Goal: Task Accomplishment & Management: Complete application form

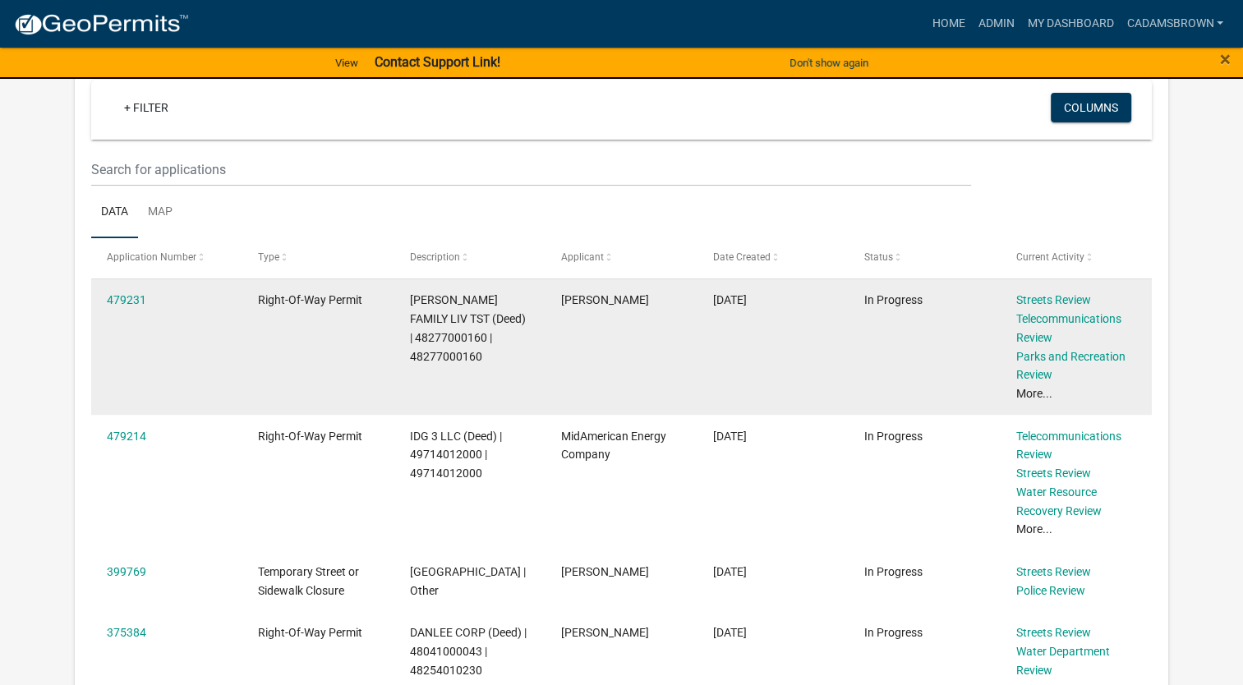
scroll to position [329, 0]
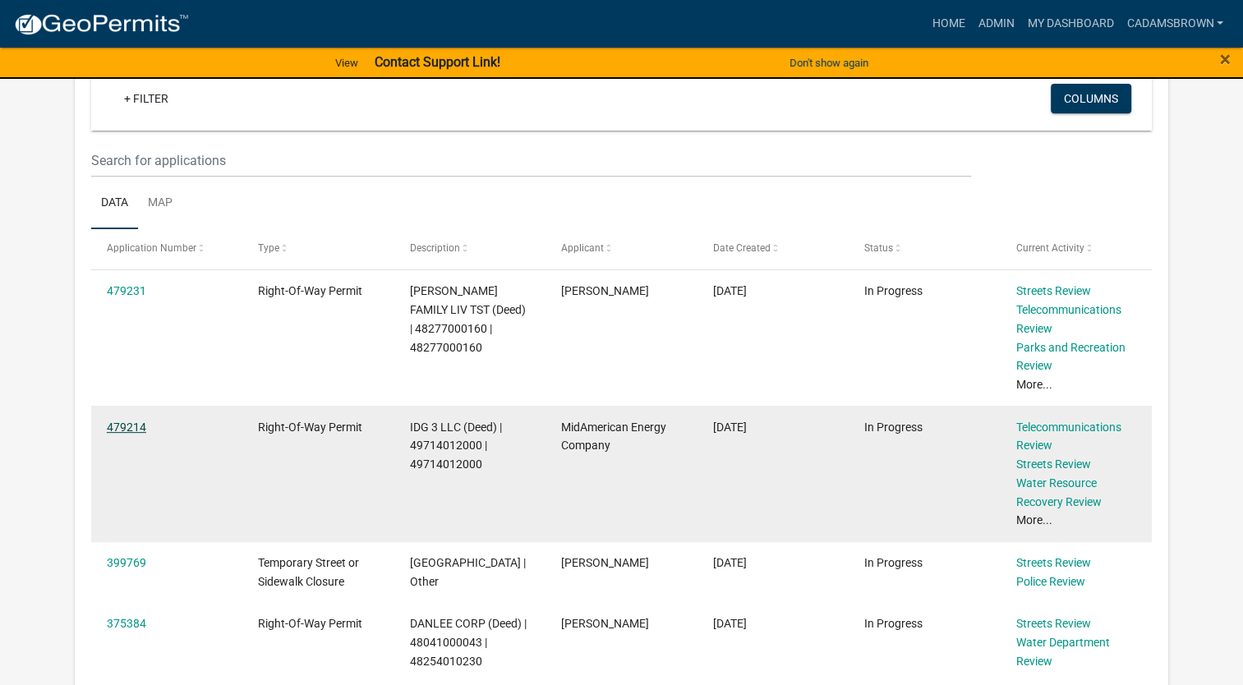
click at [130, 424] on link "479214" at bounding box center [126, 427] width 39 height 13
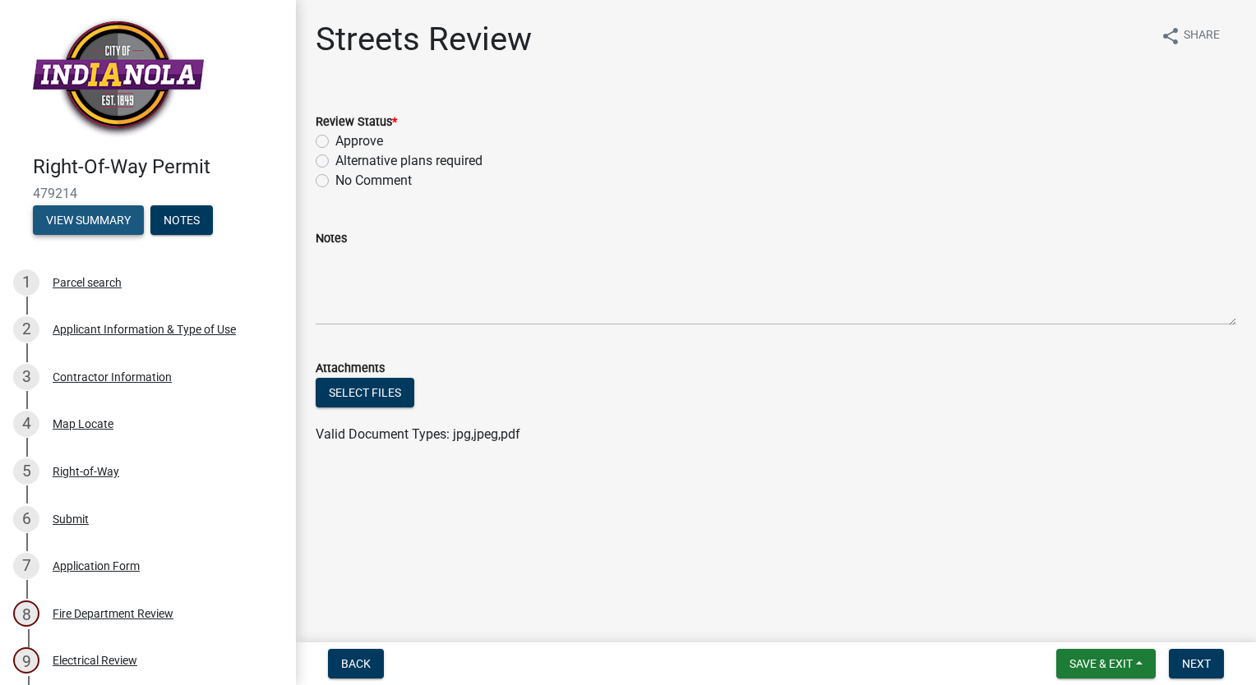
click at [76, 226] on button "View Summary" at bounding box center [88, 220] width 111 height 30
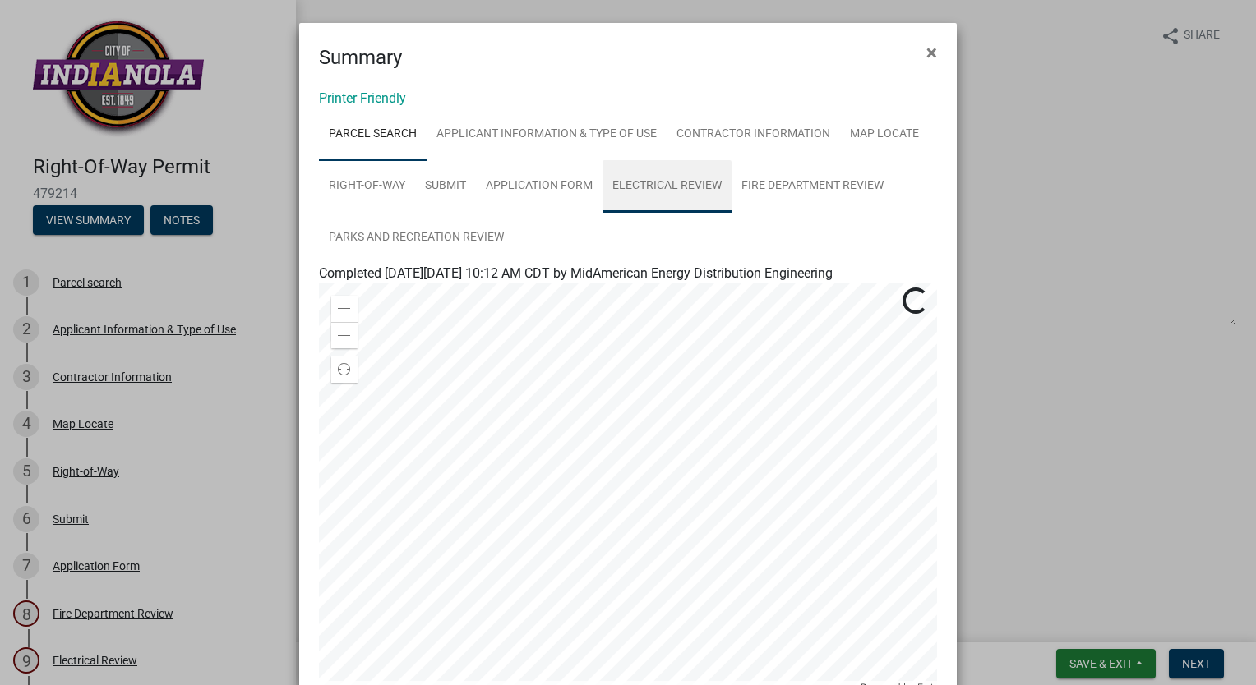
click at [675, 190] on link "Electrical Review" at bounding box center [666, 186] width 129 height 53
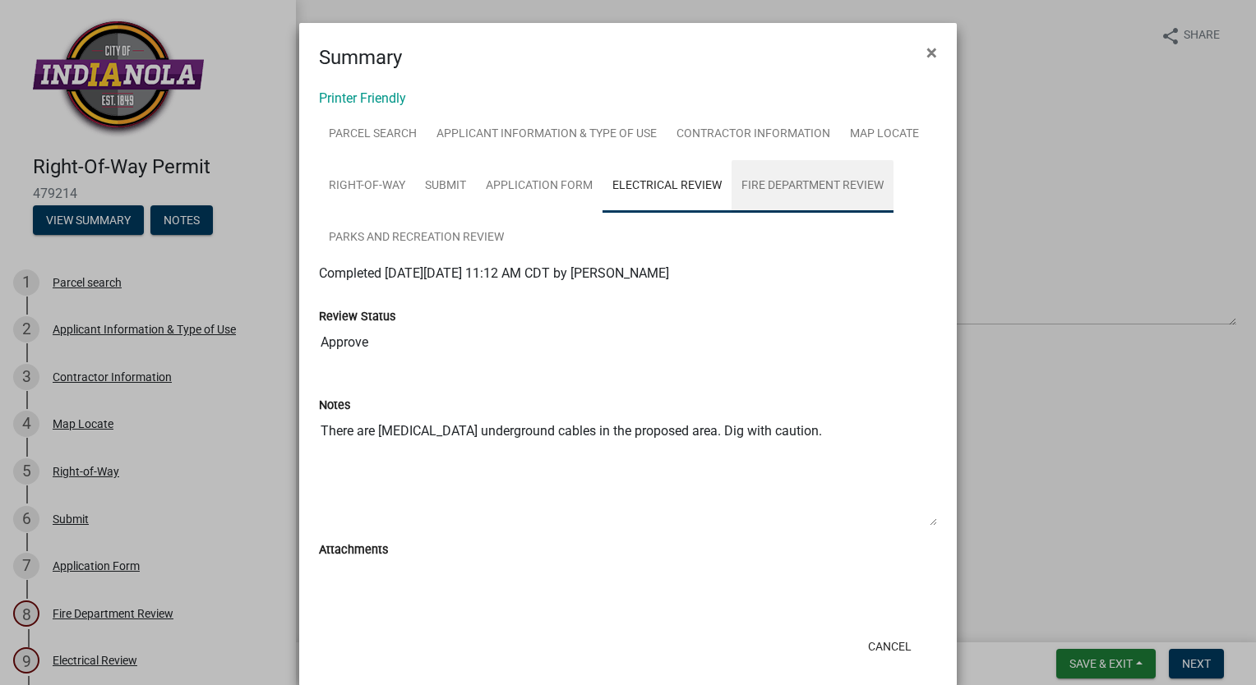
click at [795, 183] on link "Fire Department Review" at bounding box center [812, 186] width 162 height 53
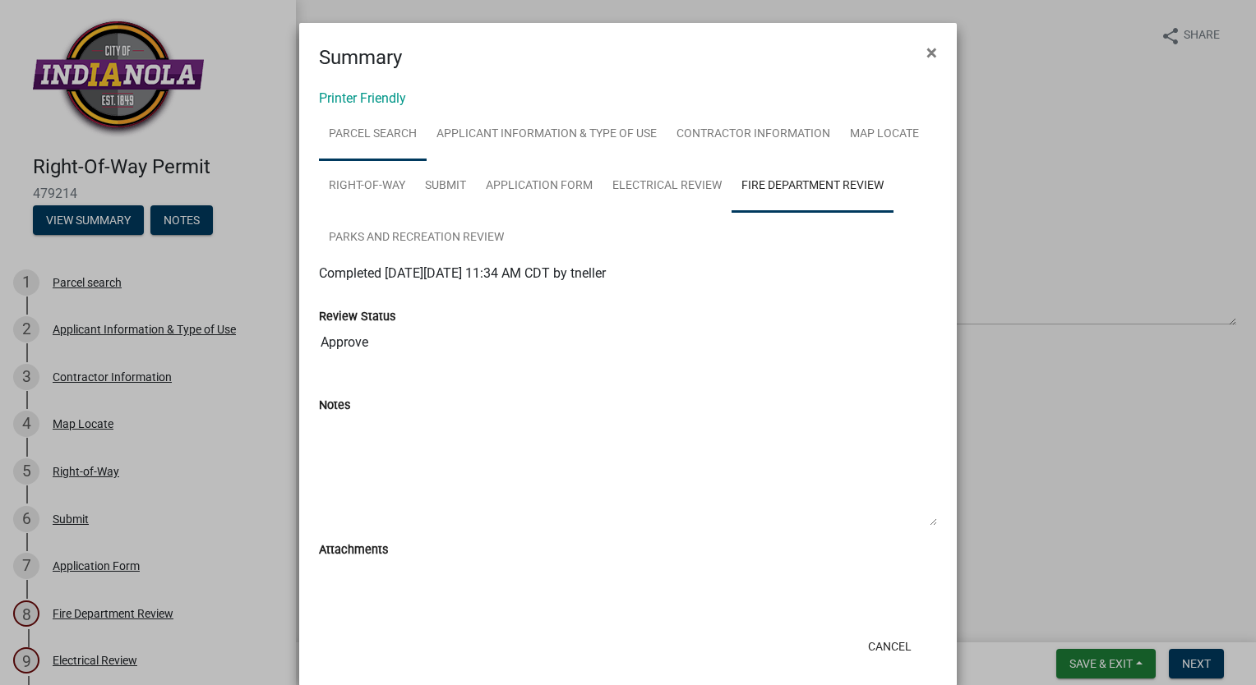
click at [362, 124] on link "Parcel search" at bounding box center [373, 134] width 108 height 53
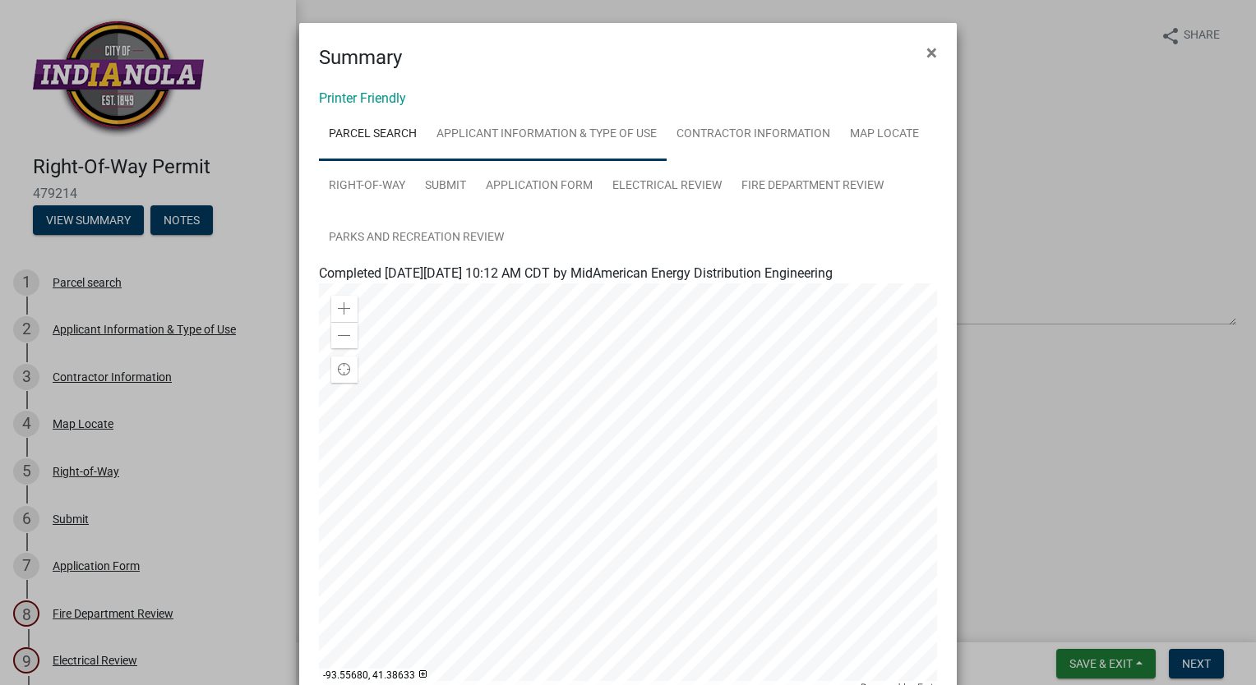
click at [507, 143] on link "Applicant Information & Type of Use" at bounding box center [546, 134] width 240 height 53
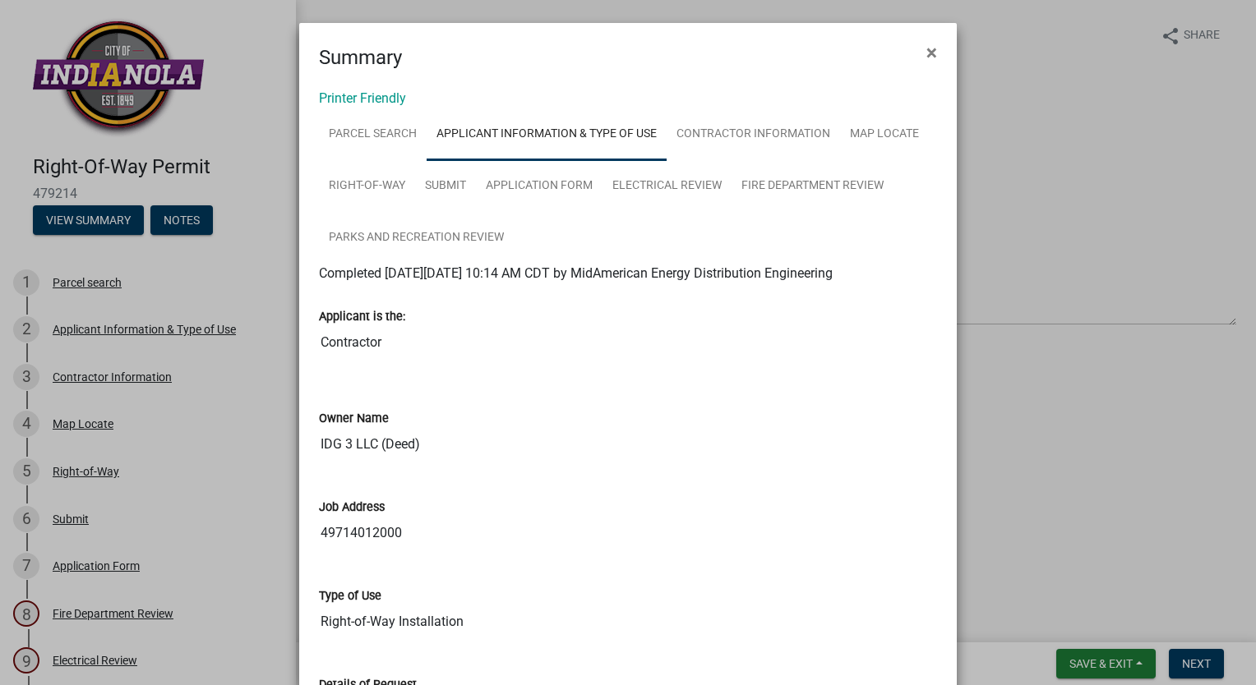
scroll to position [247, 0]
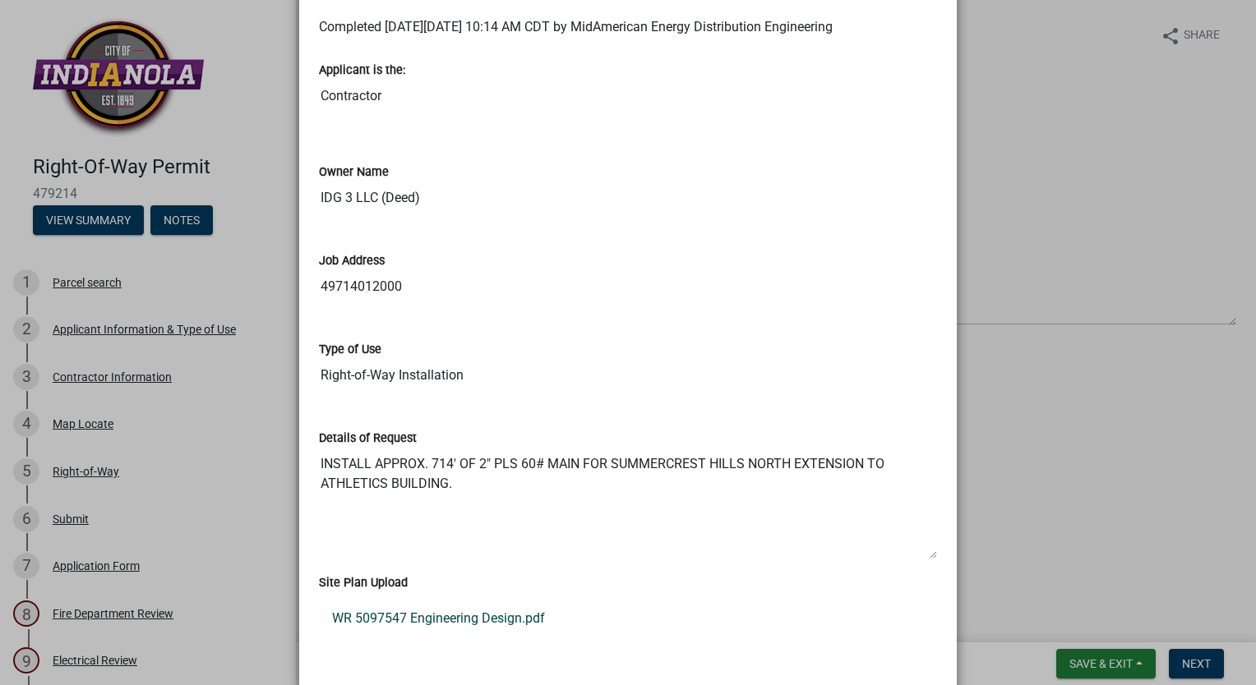
click at [509, 638] on link "WR 5097547 Engineering Design.pdf" at bounding box center [628, 618] width 618 height 39
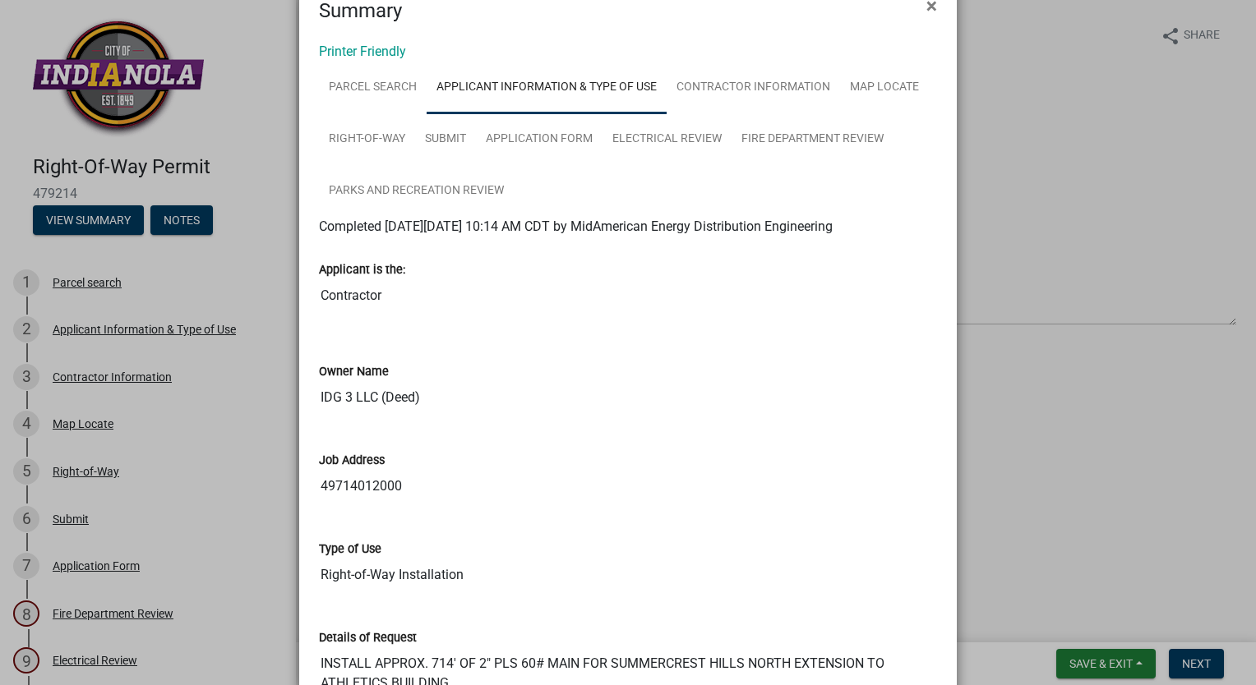
scroll to position [0, 0]
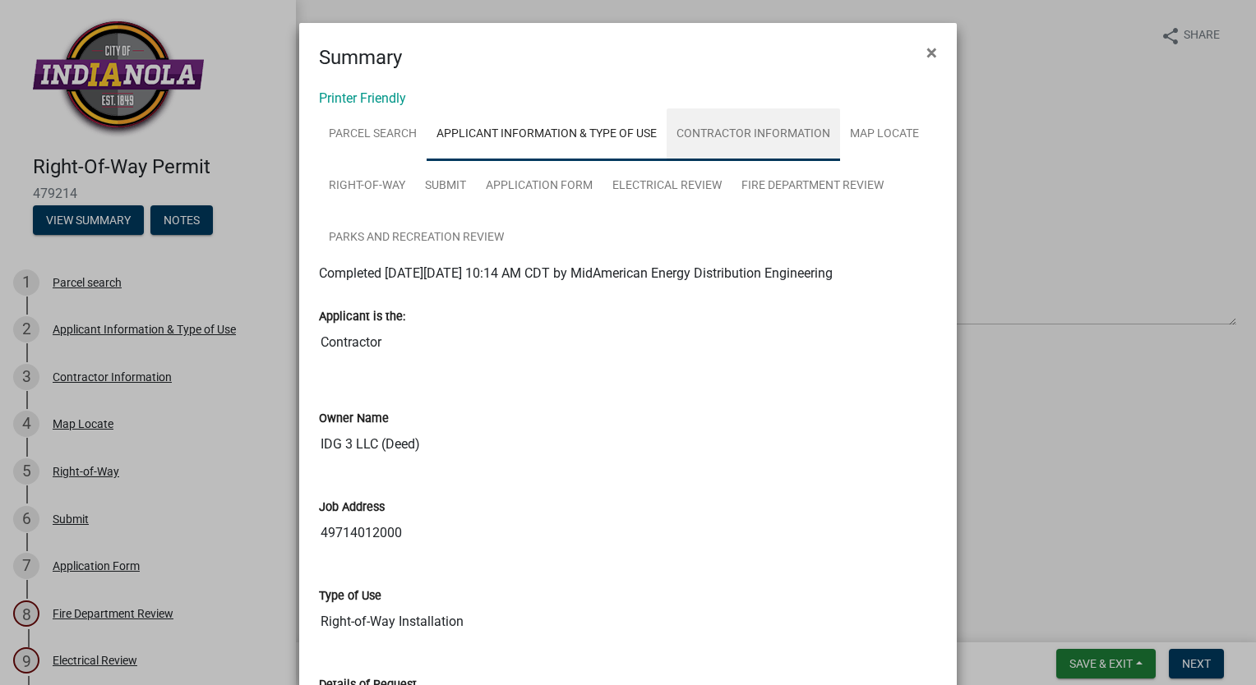
click at [756, 140] on link "Contractor Information" at bounding box center [752, 134] width 173 height 53
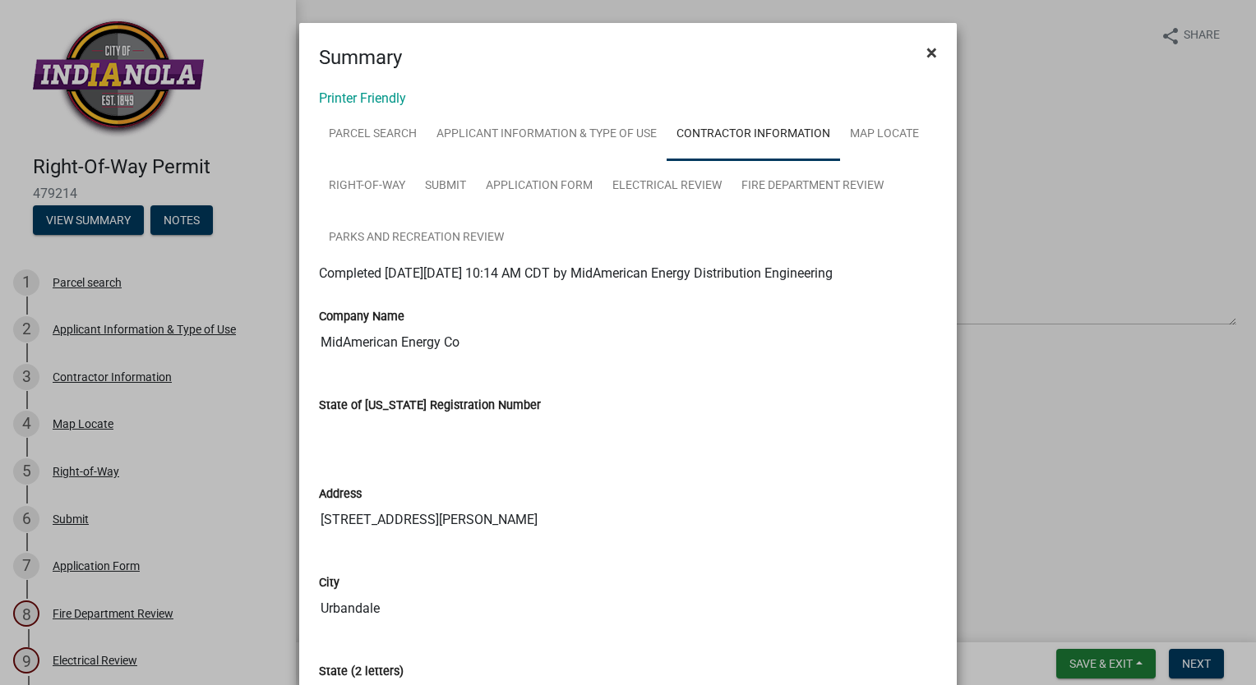
click at [926, 59] on span "×" at bounding box center [931, 52] width 11 height 23
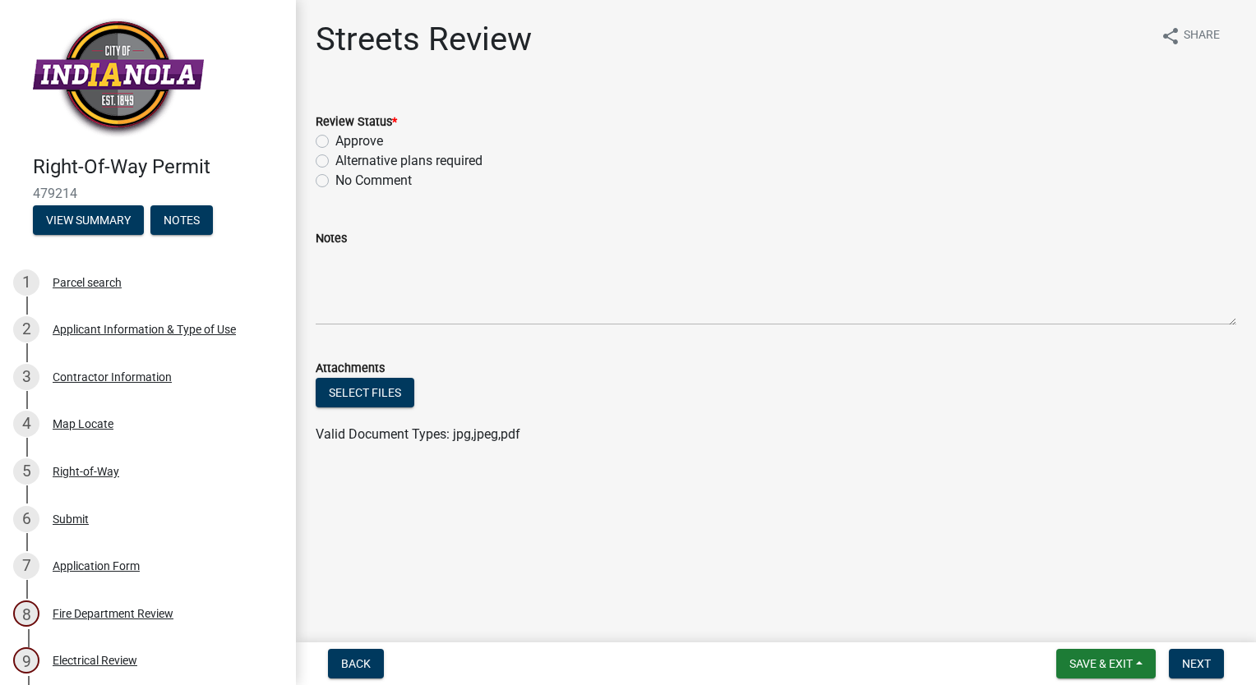
click at [335, 143] on label "Approve" at bounding box center [359, 141] width 48 height 20
click at [335, 142] on input "Approve" at bounding box center [340, 136] width 11 height 11
radio input "true"
click at [1190, 661] on span "Next" at bounding box center [1196, 663] width 29 height 13
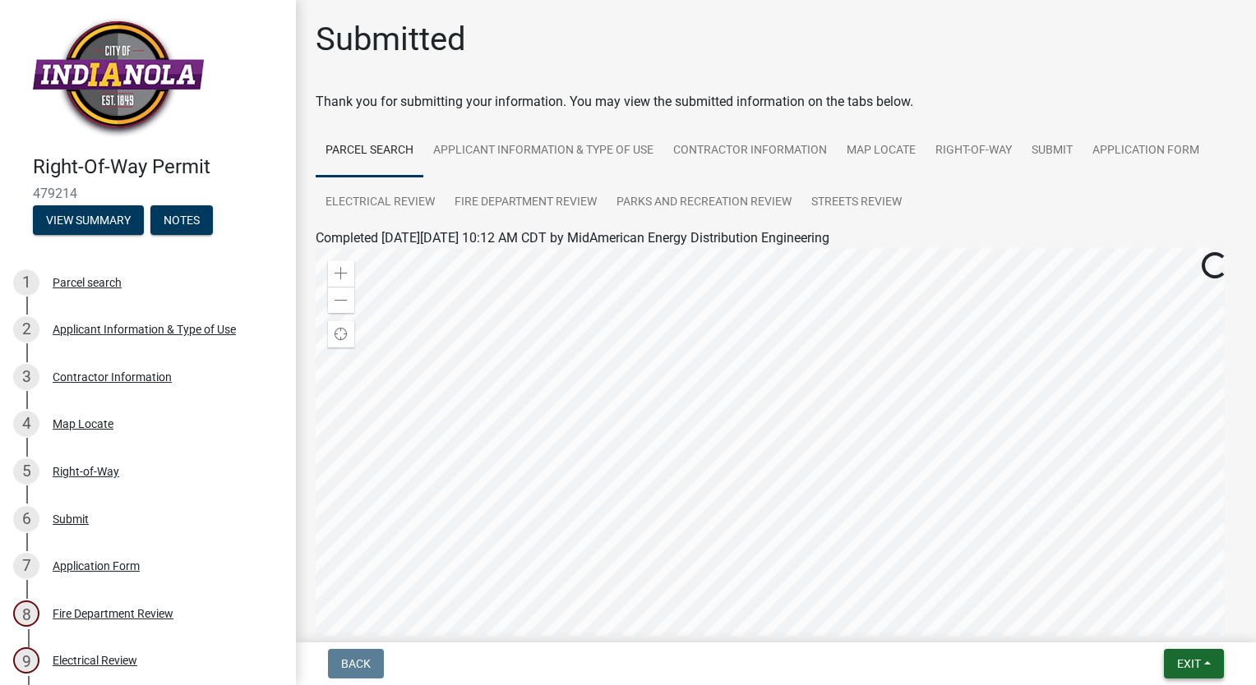
click at [1190, 661] on span "Exit" at bounding box center [1189, 663] width 24 height 13
click at [1176, 626] on button "Save & Exit" at bounding box center [1158, 620] width 131 height 39
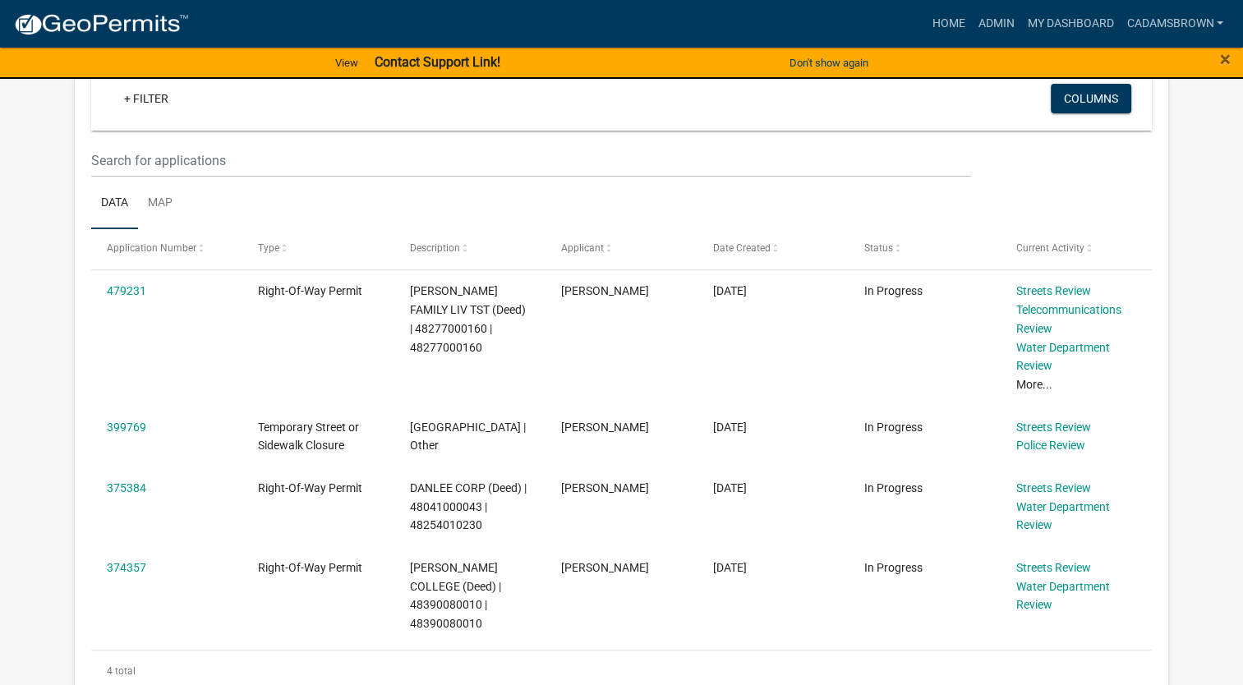
scroll to position [310, 0]
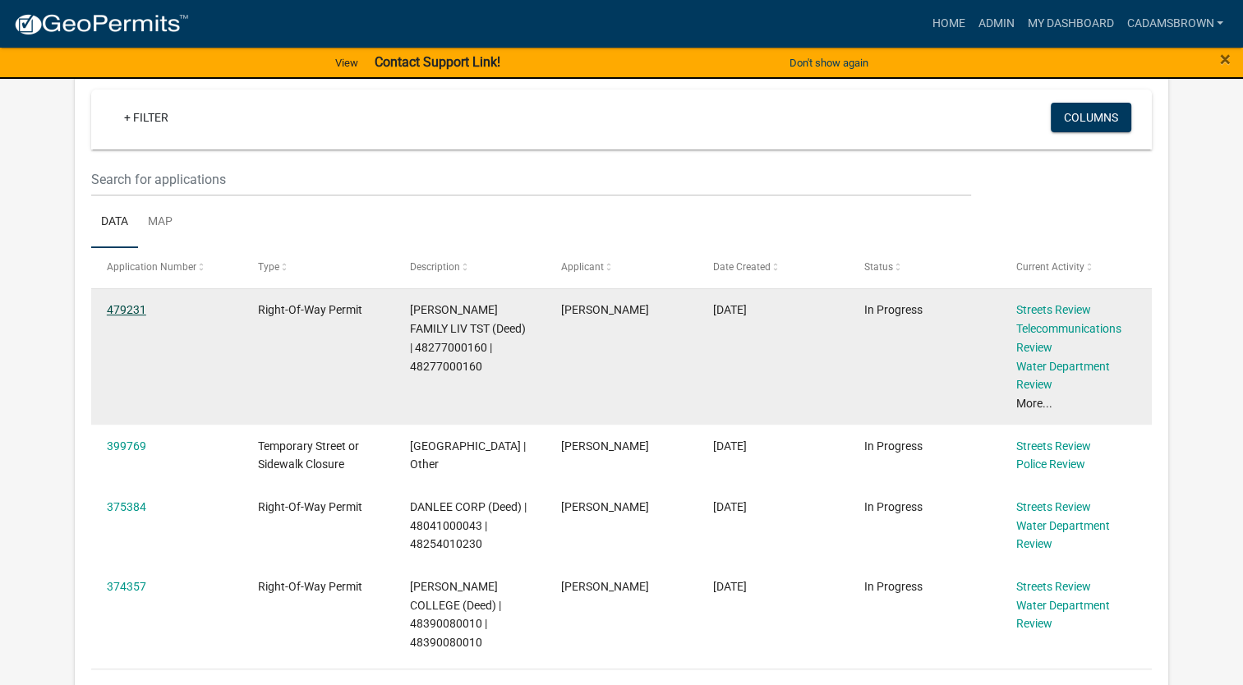
click at [124, 308] on link "479231" at bounding box center [126, 309] width 39 height 13
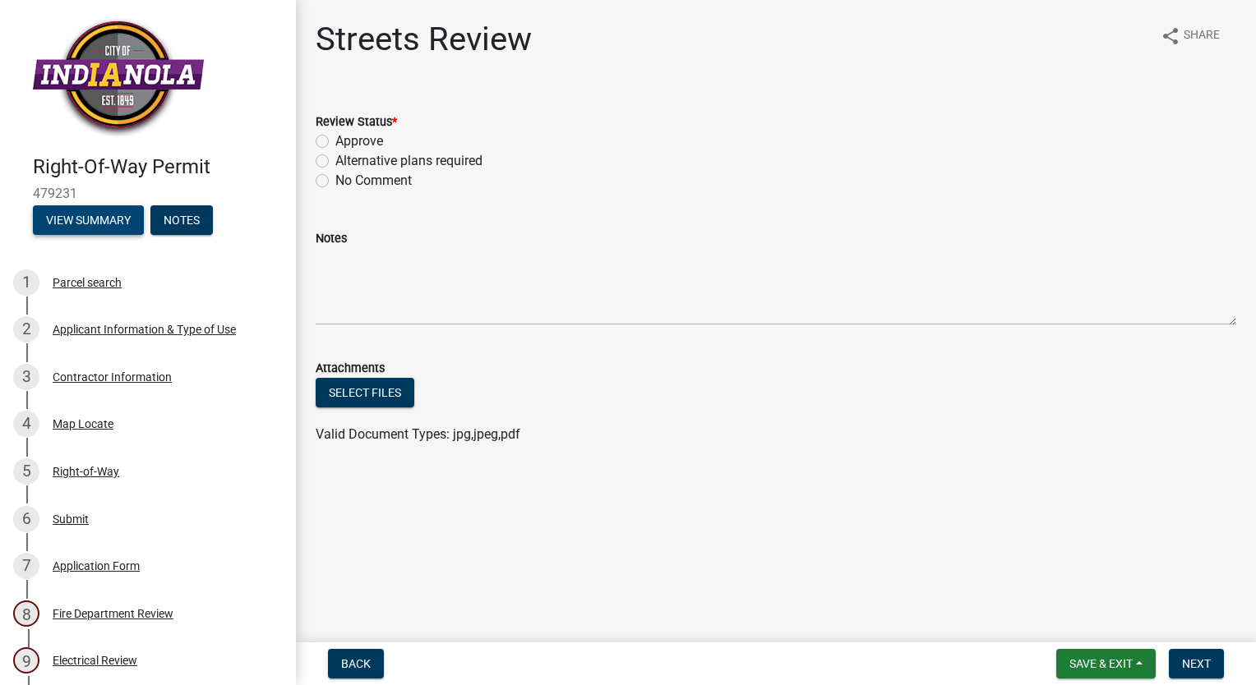
click at [72, 224] on button "View Summary" at bounding box center [88, 220] width 111 height 30
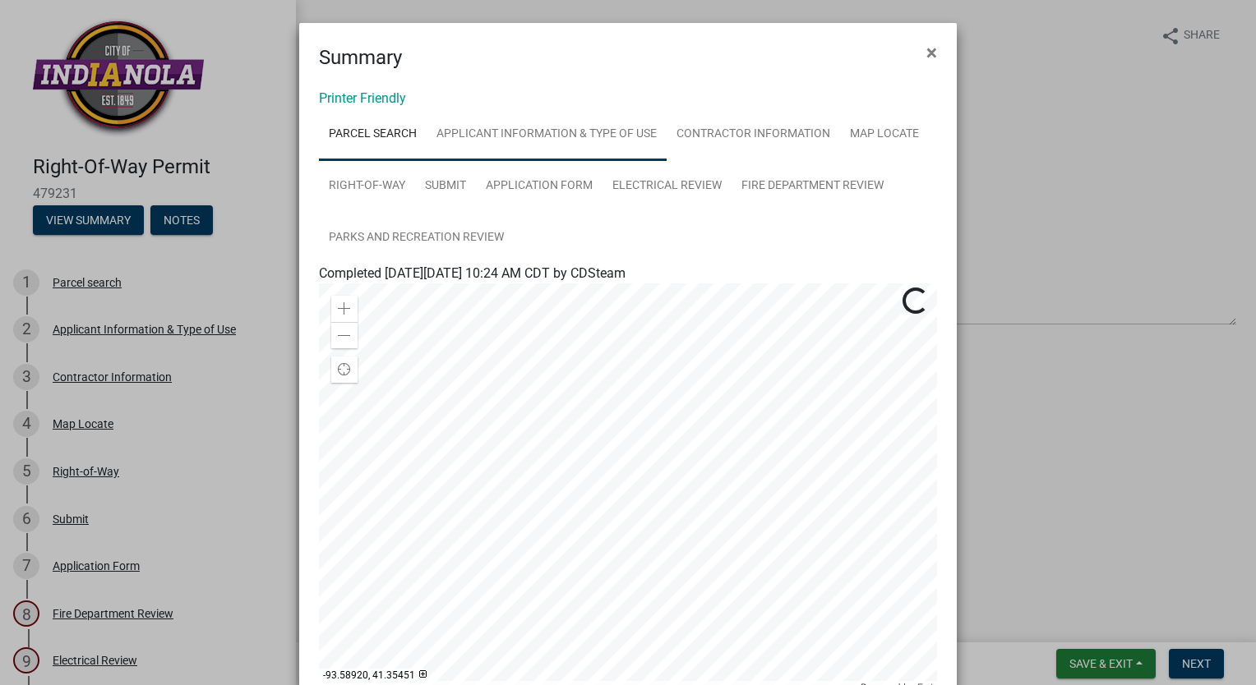
click at [555, 136] on link "Applicant Information & Type of Use" at bounding box center [546, 134] width 240 height 53
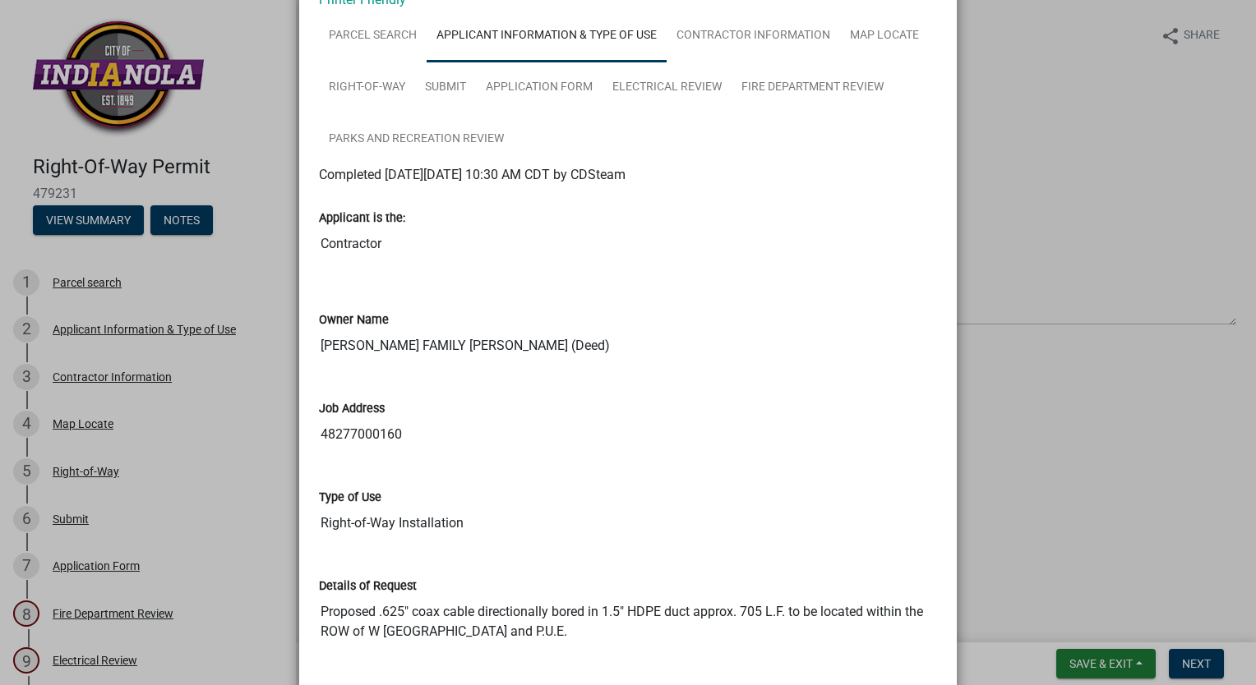
scroll to position [329, 0]
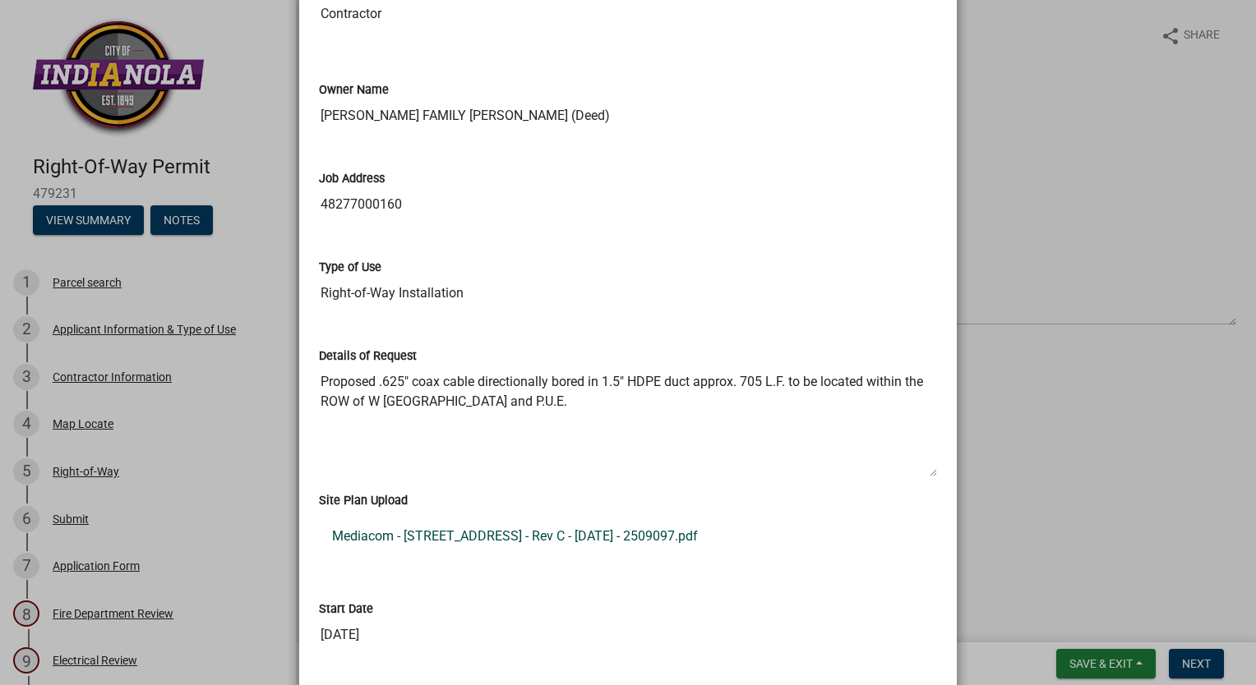
click at [551, 532] on link "Mediacom - 2109 W 4th St Indianola IA - Rev C - 09-15-09 - 2509097.pdf" at bounding box center [628, 536] width 618 height 39
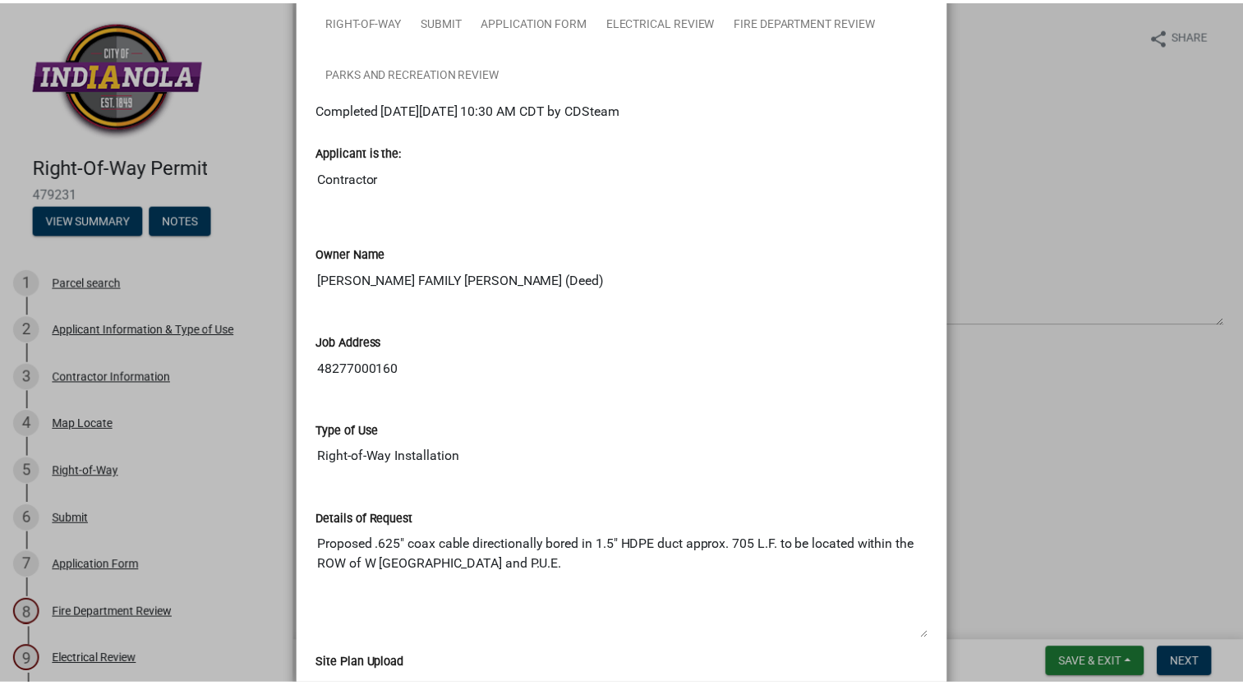
scroll to position [0, 0]
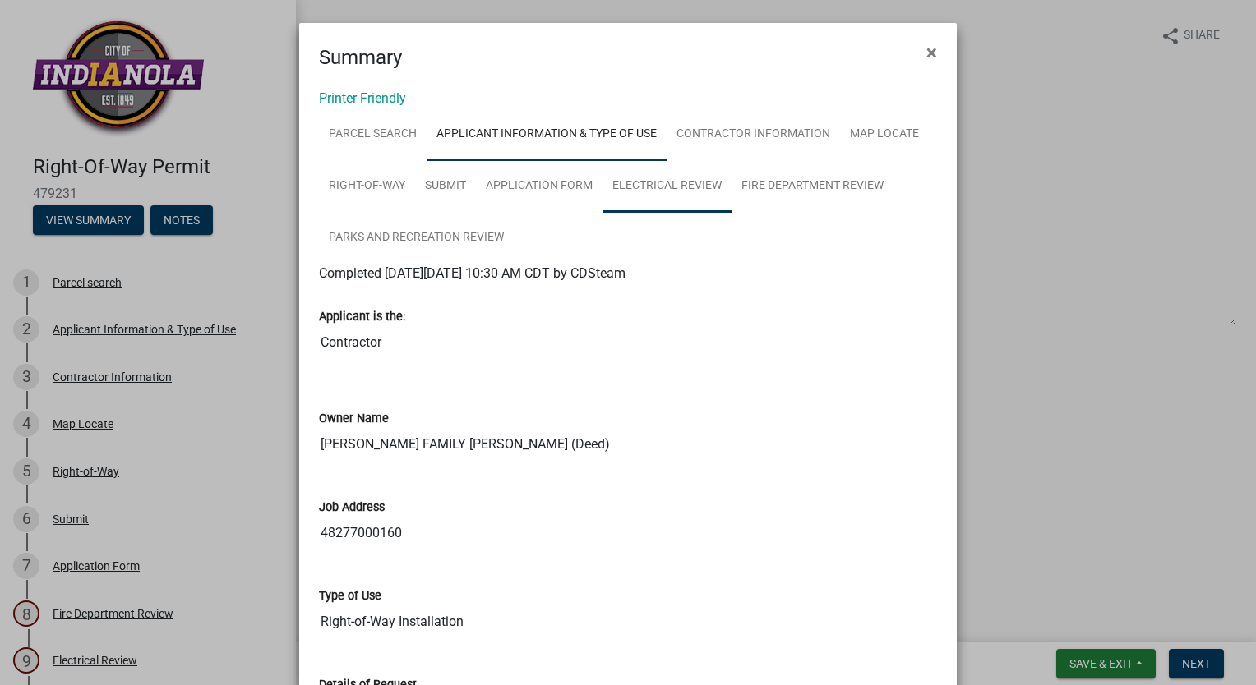
click at [661, 187] on link "Electrical Review" at bounding box center [666, 186] width 129 height 53
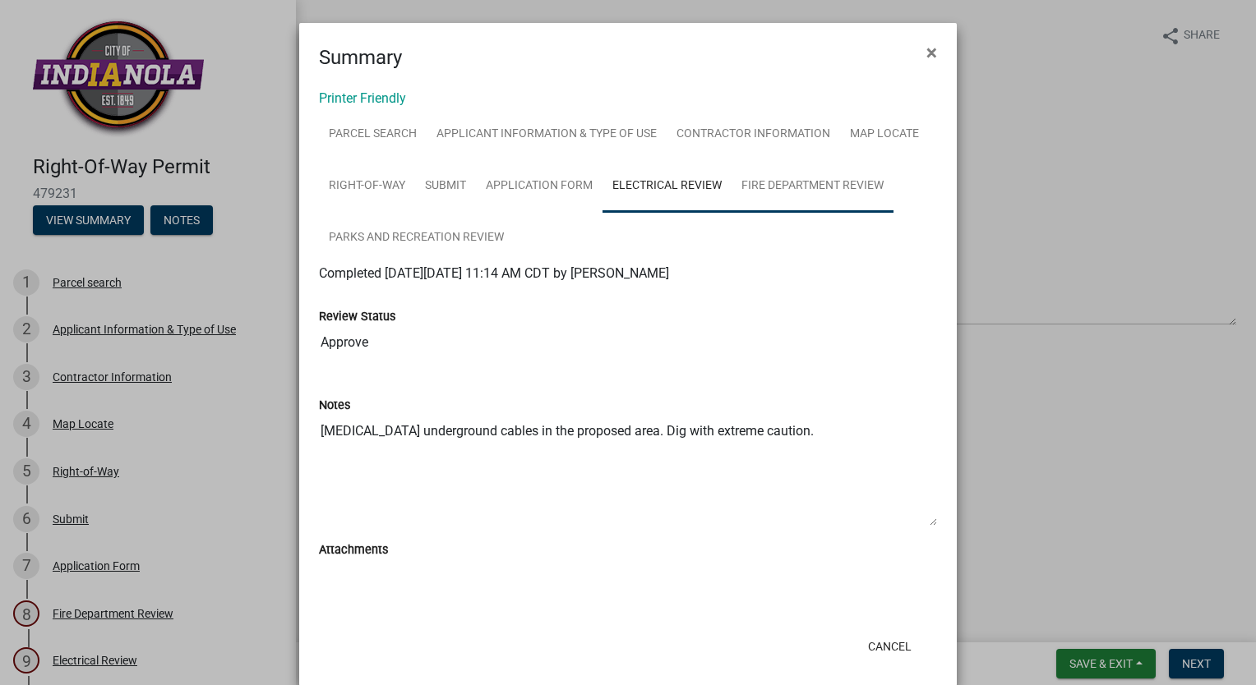
click at [786, 183] on link "Fire Department Review" at bounding box center [812, 186] width 162 height 53
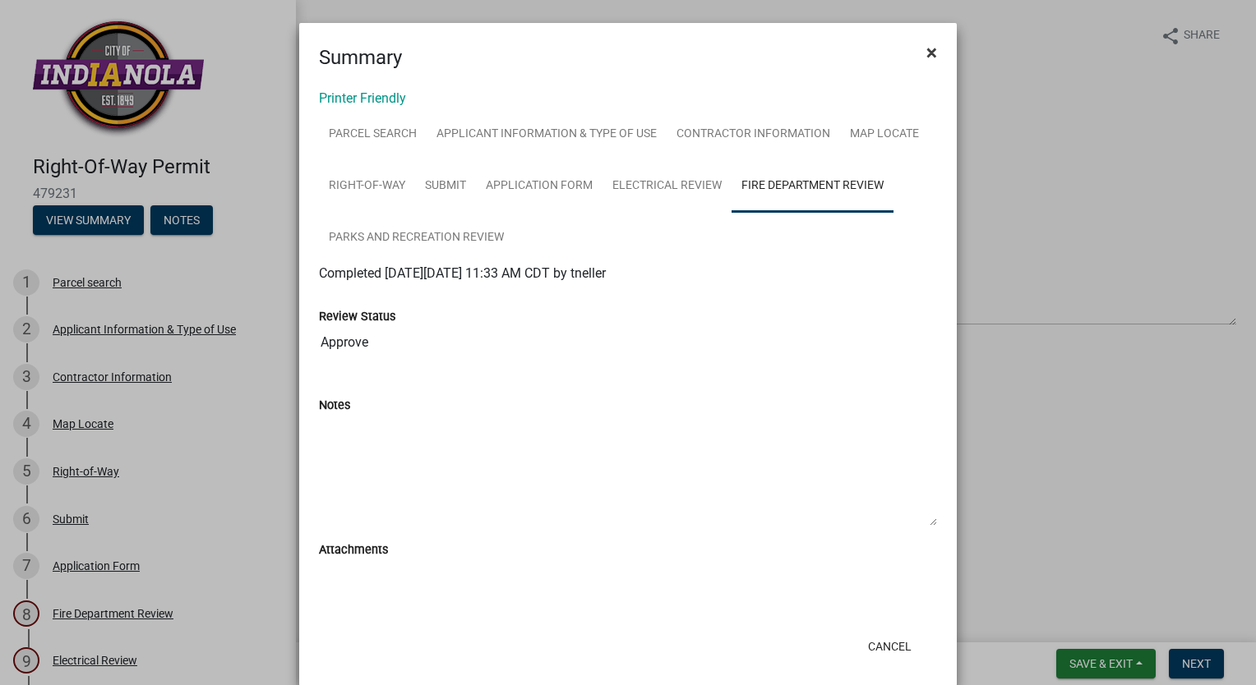
click at [928, 55] on span "×" at bounding box center [931, 52] width 11 height 23
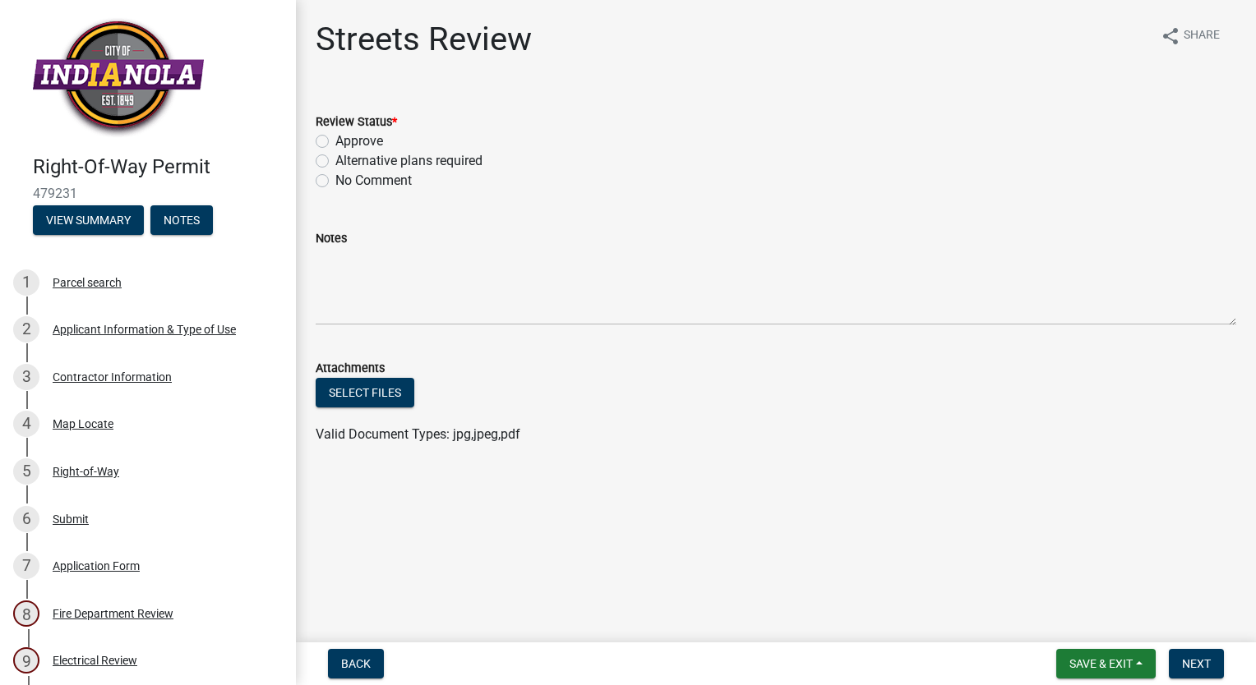
click at [335, 142] on label "Approve" at bounding box center [359, 141] width 48 height 20
click at [335, 142] on input "Approve" at bounding box center [340, 136] width 11 height 11
radio input "true"
click at [1199, 659] on span "Next" at bounding box center [1196, 663] width 29 height 13
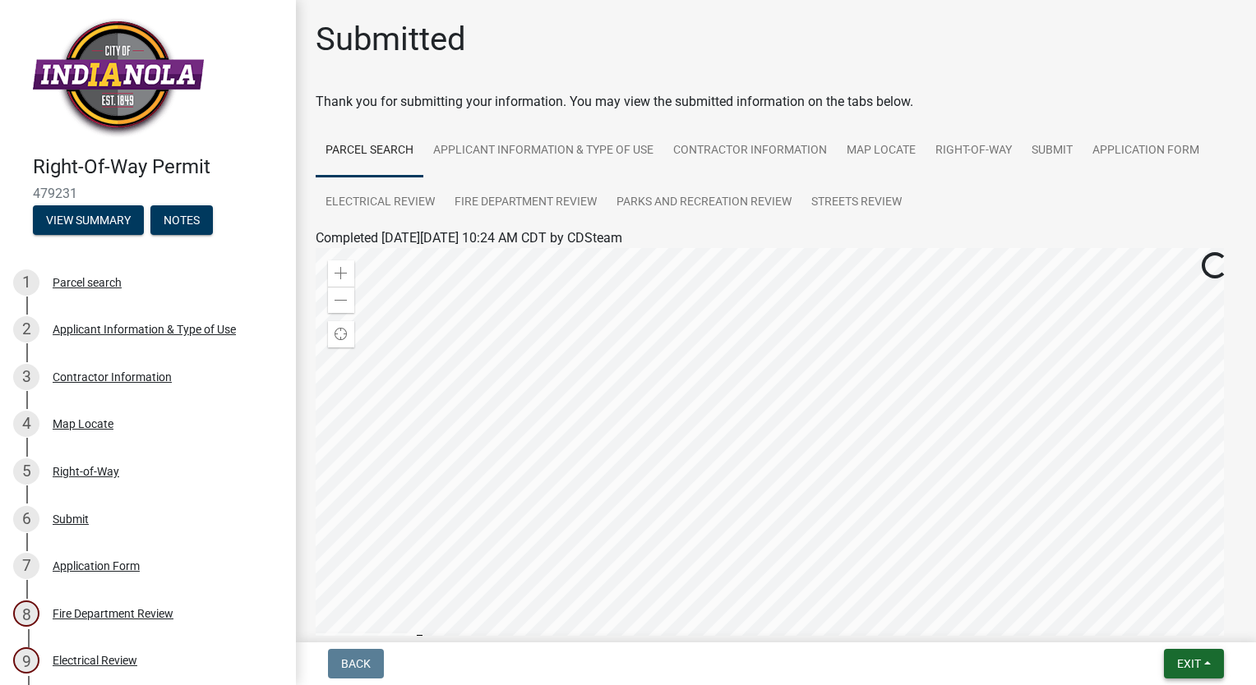
click at [1193, 666] on span "Exit" at bounding box center [1189, 663] width 24 height 13
click at [1158, 621] on button "Save & Exit" at bounding box center [1158, 620] width 131 height 39
